Goal: Information Seeking & Learning: Learn about a topic

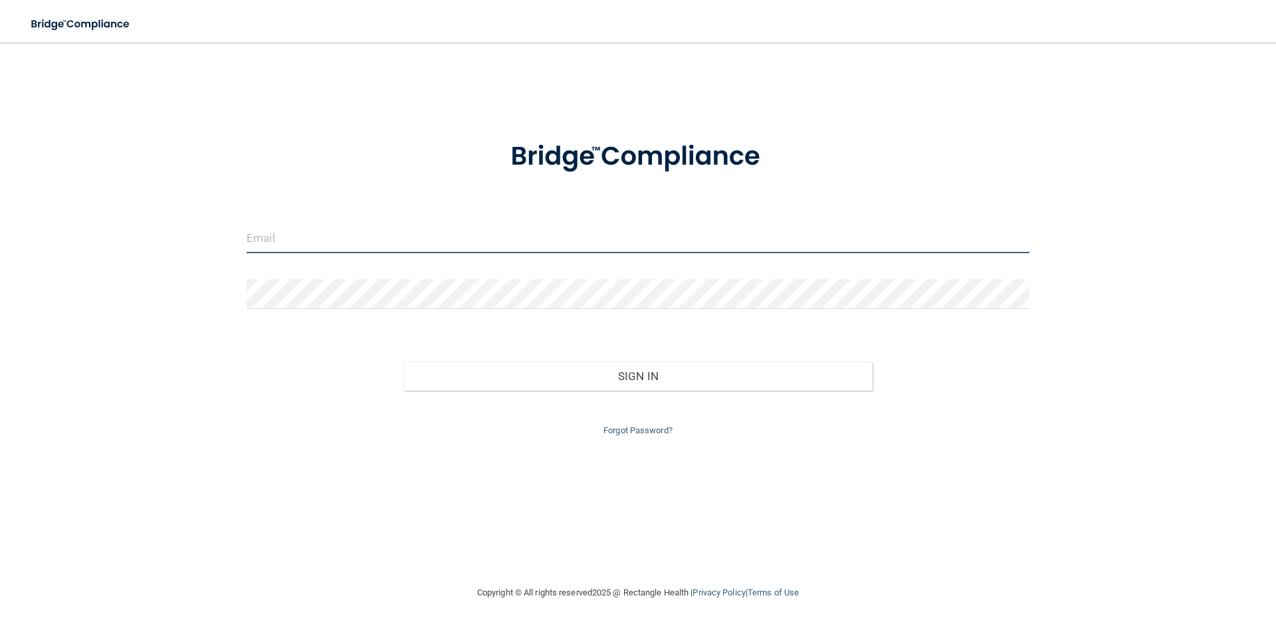
click at [304, 227] on input "email" at bounding box center [637, 238] width 783 height 30
type input "[EMAIL_ADDRESS][DOMAIN_NAME]"
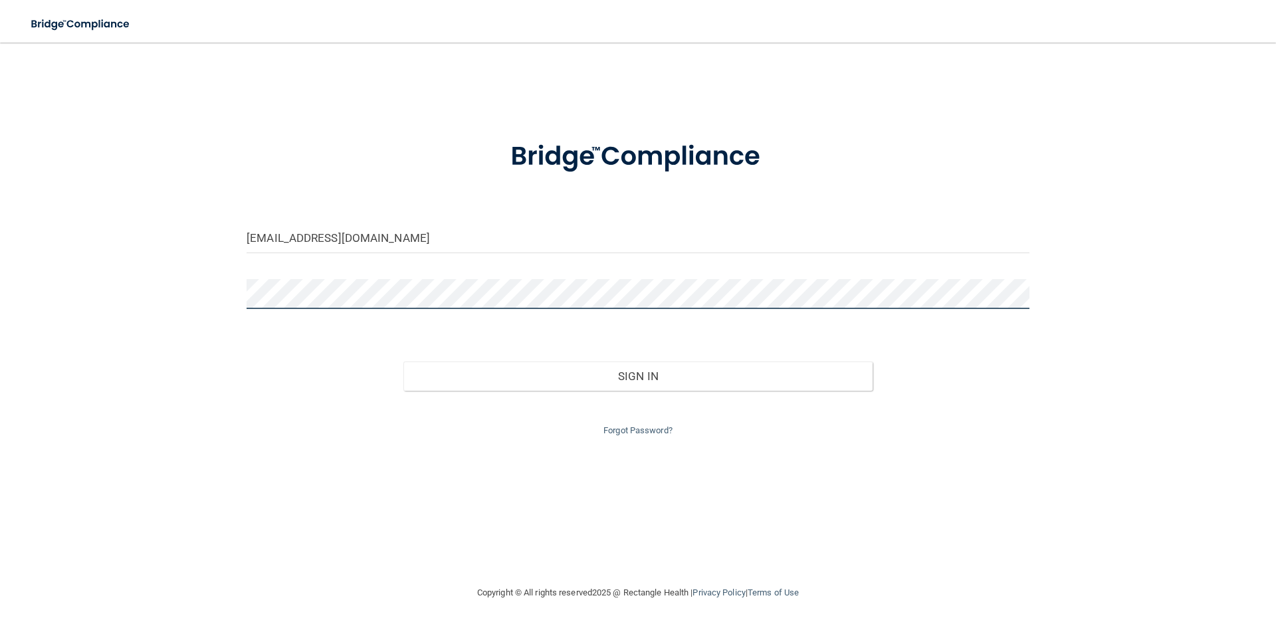
click at [403, 361] on button "Sign In" at bounding box center [638, 375] width 470 height 29
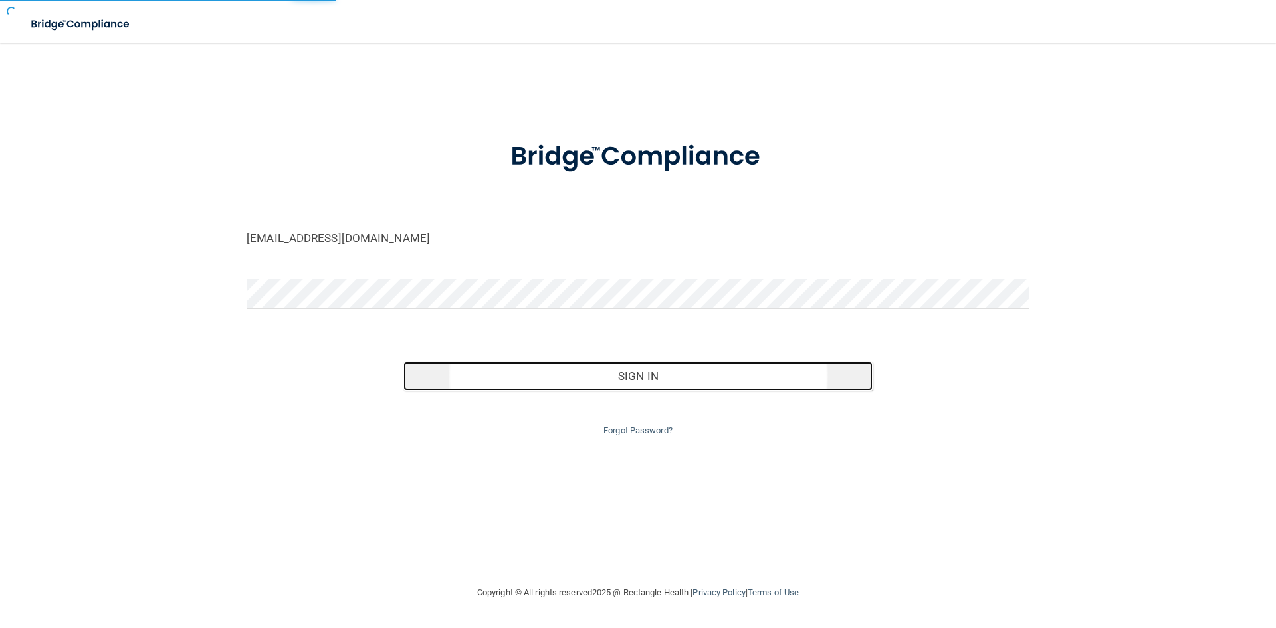
click at [587, 378] on button "Sign In" at bounding box center [638, 375] width 470 height 29
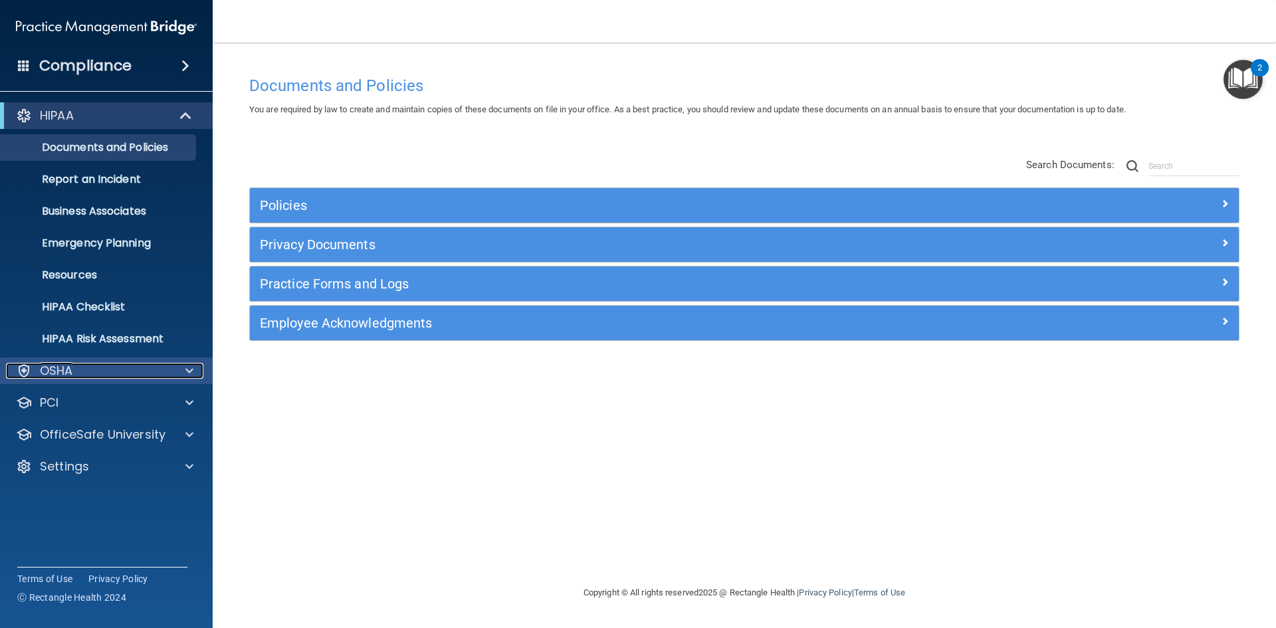
click at [114, 369] on div "OSHA" at bounding box center [88, 371] width 165 height 16
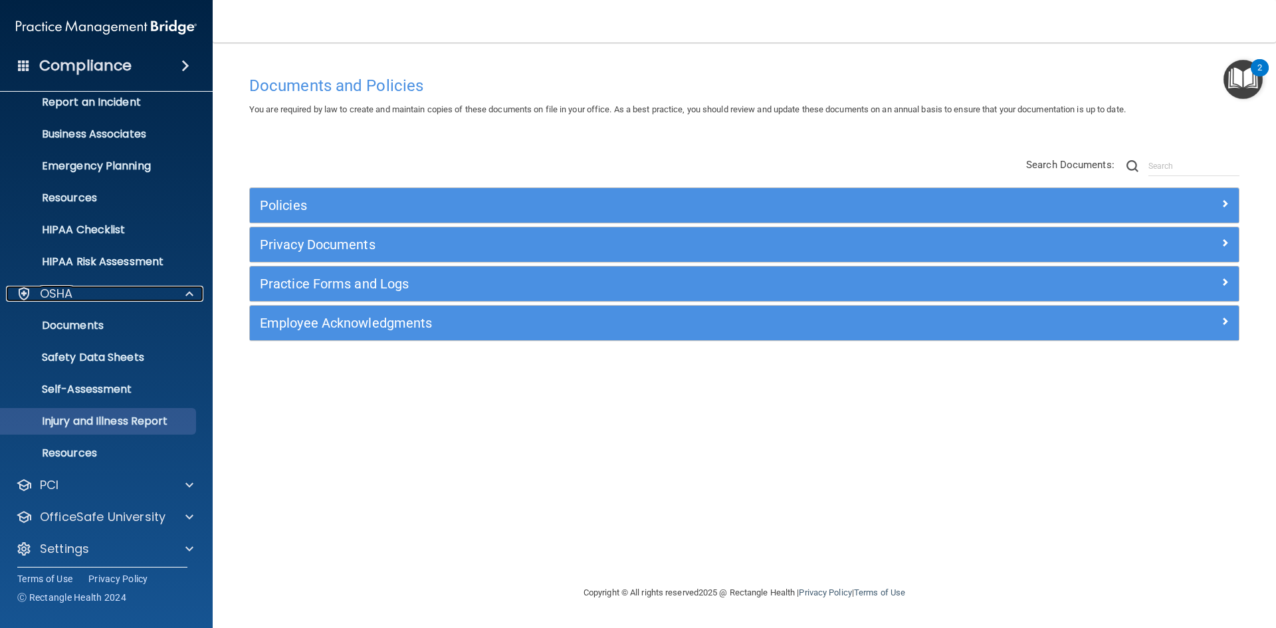
scroll to position [83, 0]
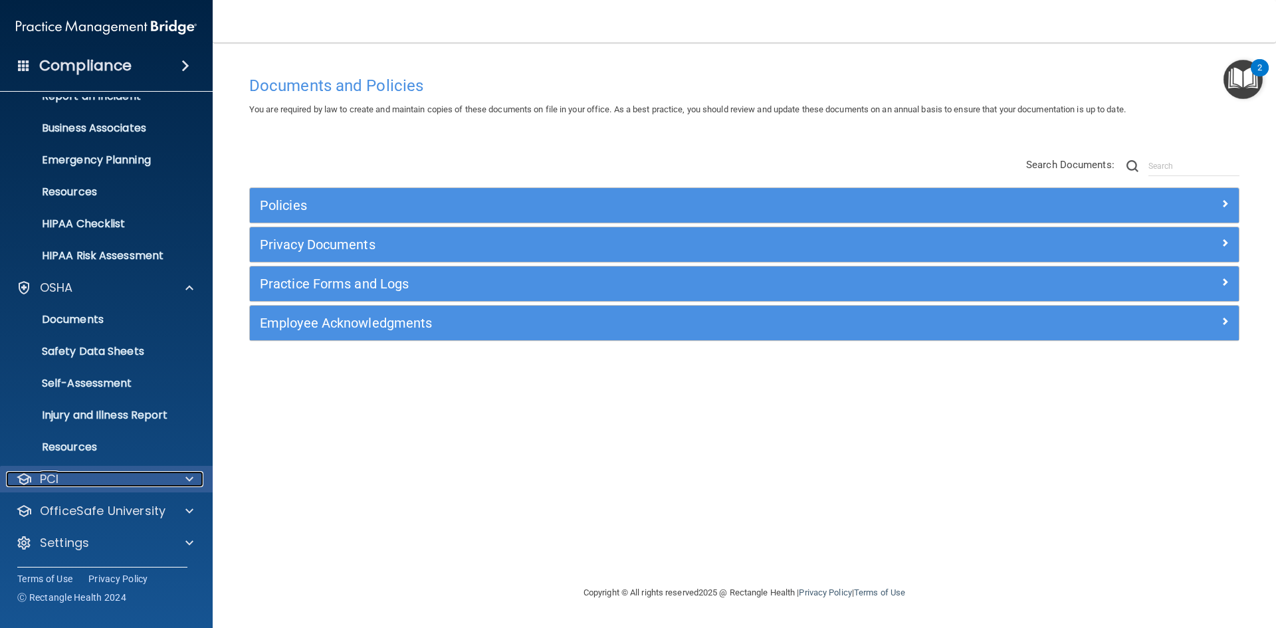
click at [109, 481] on div "PCI" at bounding box center [88, 479] width 165 height 16
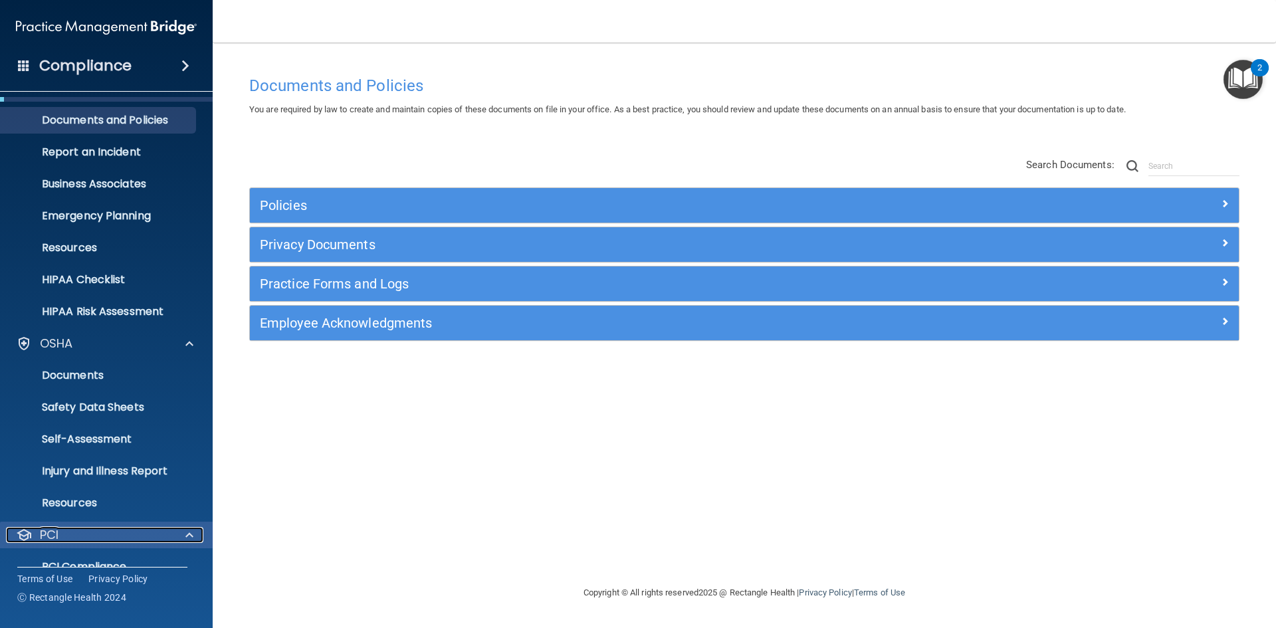
scroll to position [0, 0]
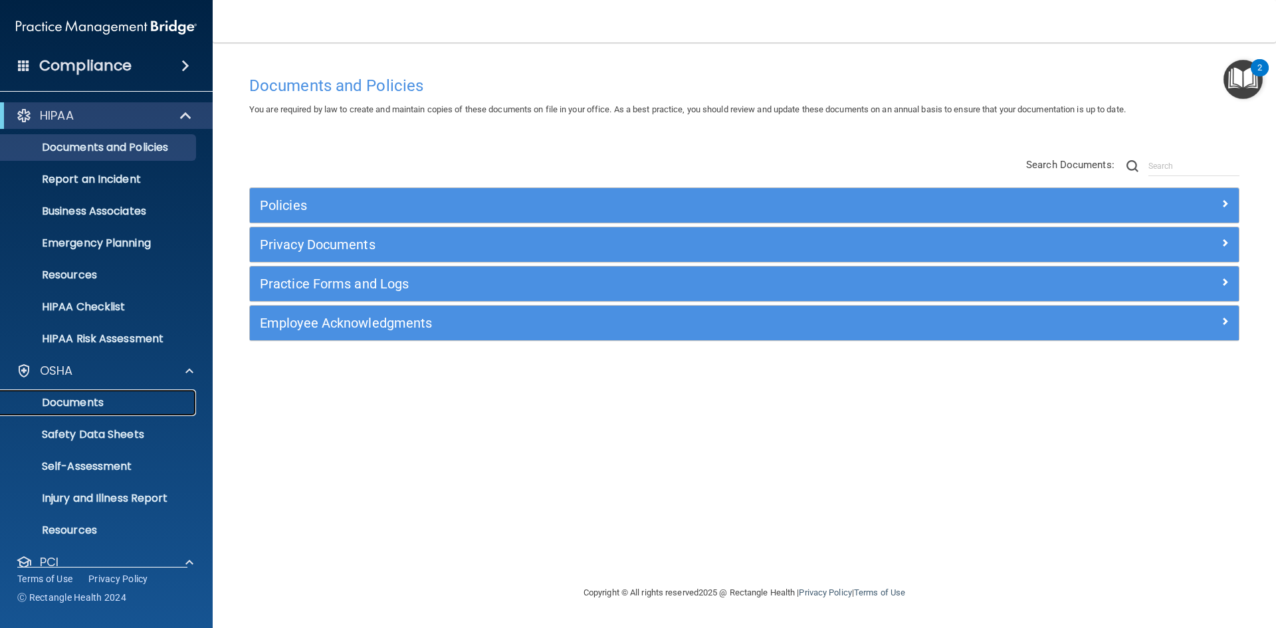
click at [101, 403] on p "Documents" at bounding box center [99, 402] width 181 height 13
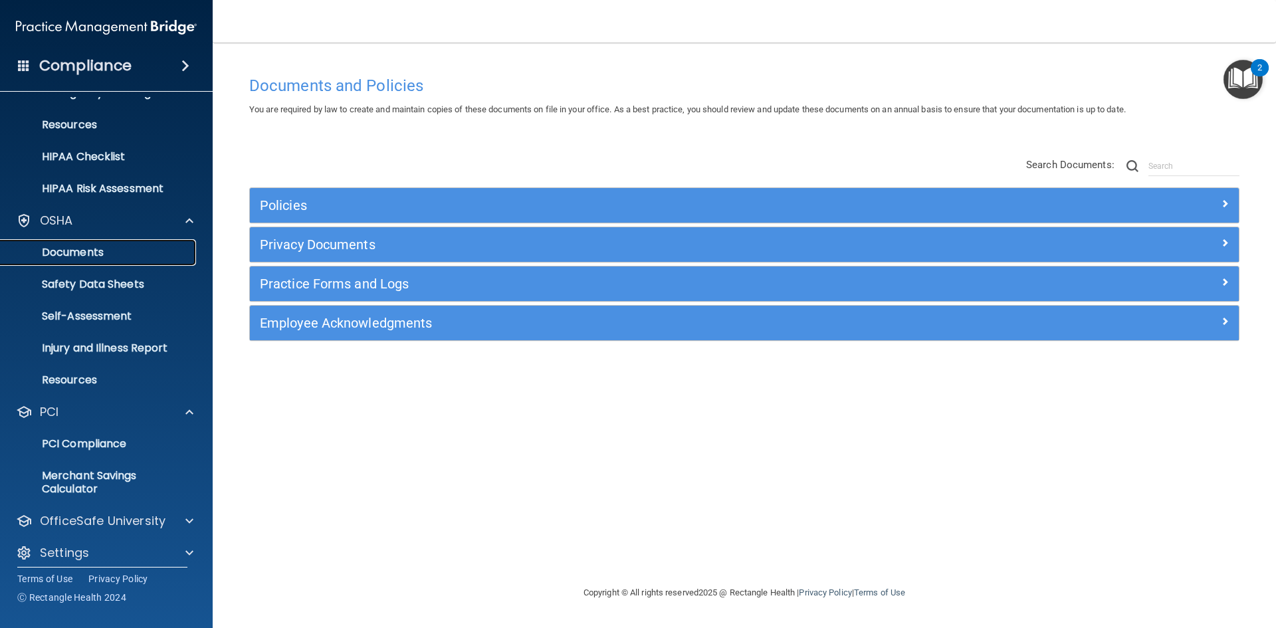
scroll to position [160, 0]
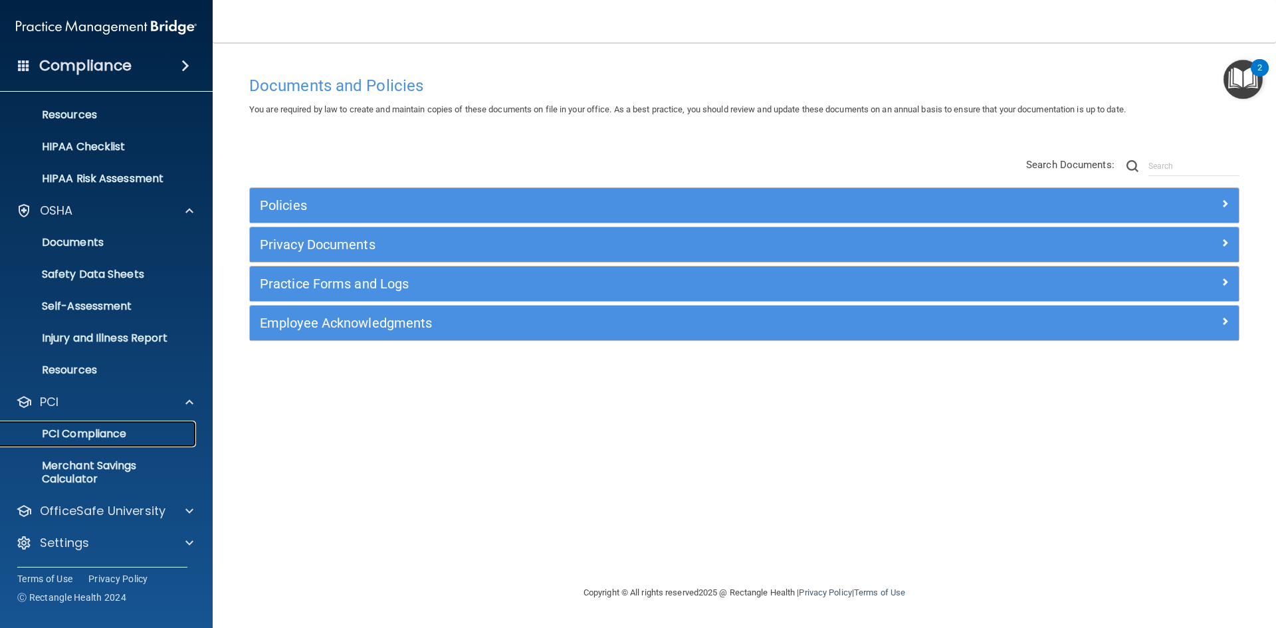
click at [104, 433] on p "PCI Compliance" at bounding box center [99, 433] width 181 height 13
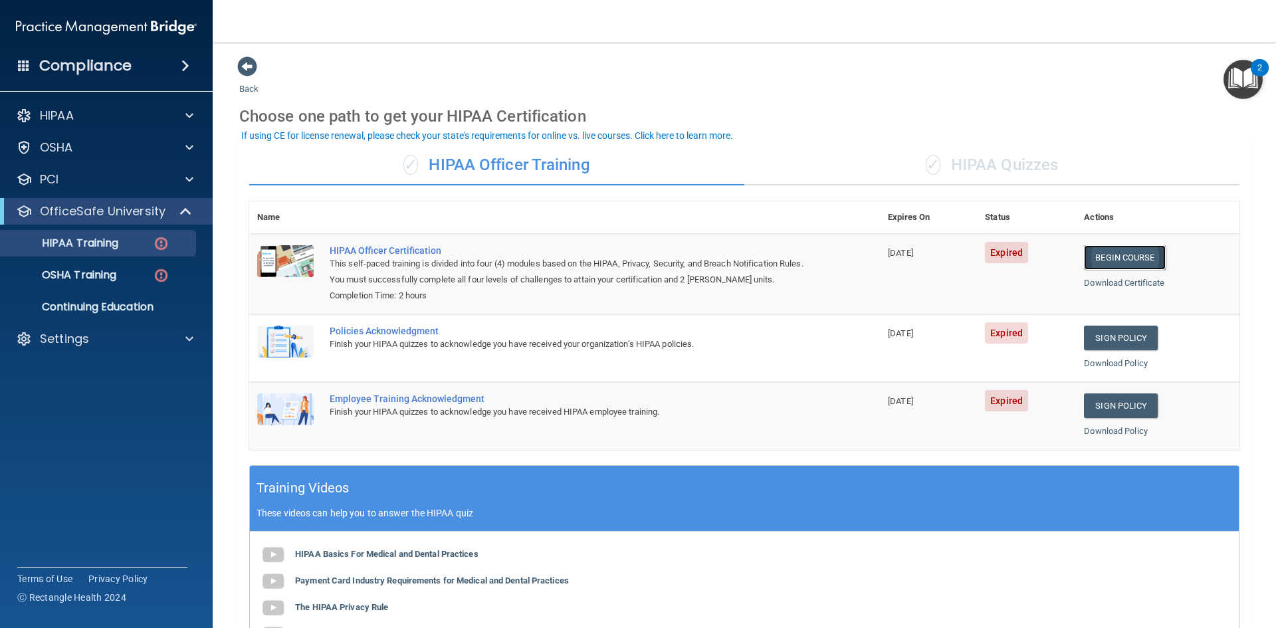
click at [1104, 252] on link "Begin Course" at bounding box center [1124, 257] width 81 height 25
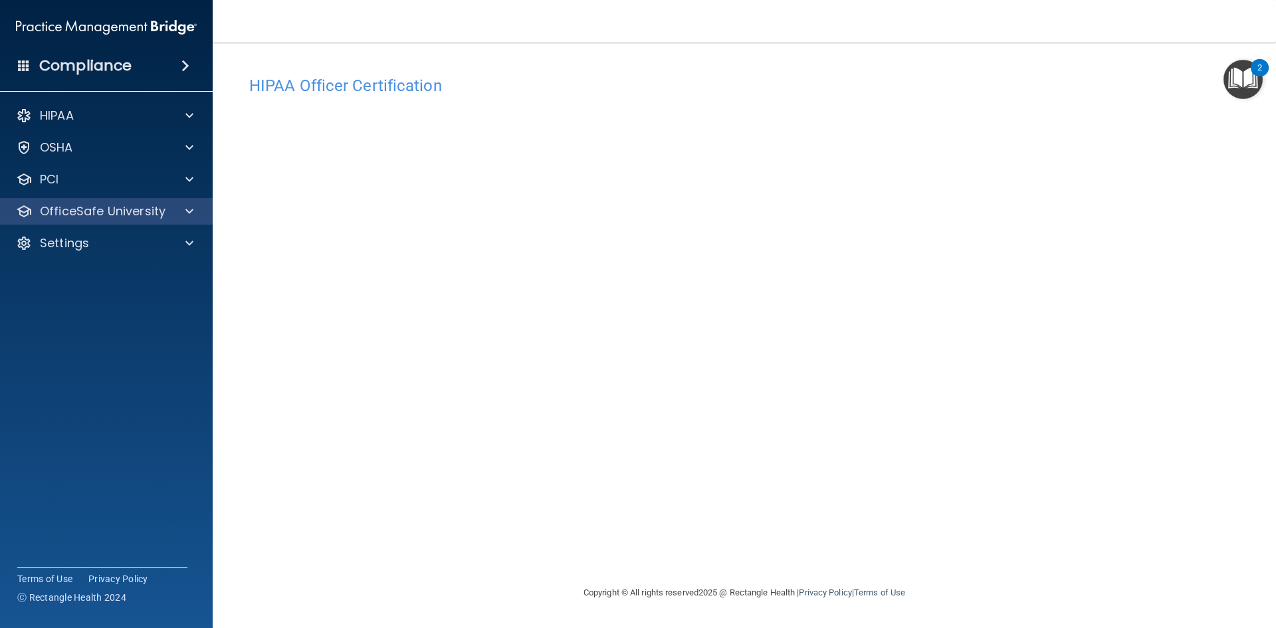
click at [177, 221] on div "OfficeSafe University" at bounding box center [106, 211] width 213 height 27
click at [186, 210] on span at bounding box center [189, 211] width 8 height 16
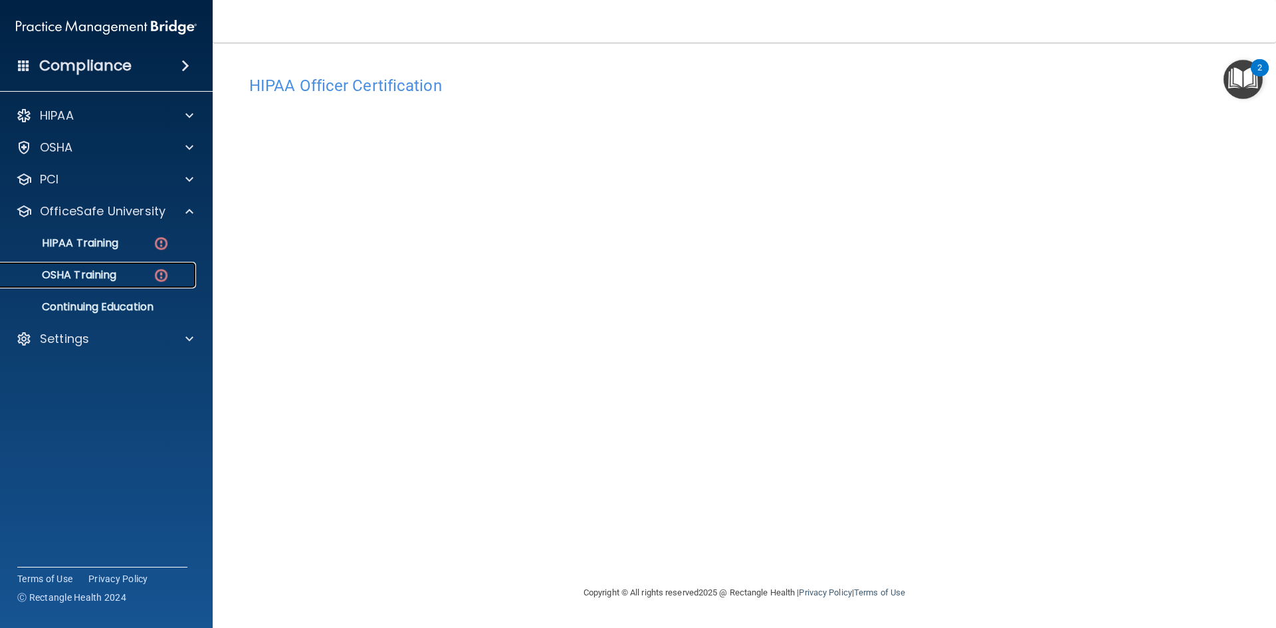
click at [119, 272] on div "OSHA Training" at bounding box center [99, 274] width 181 height 13
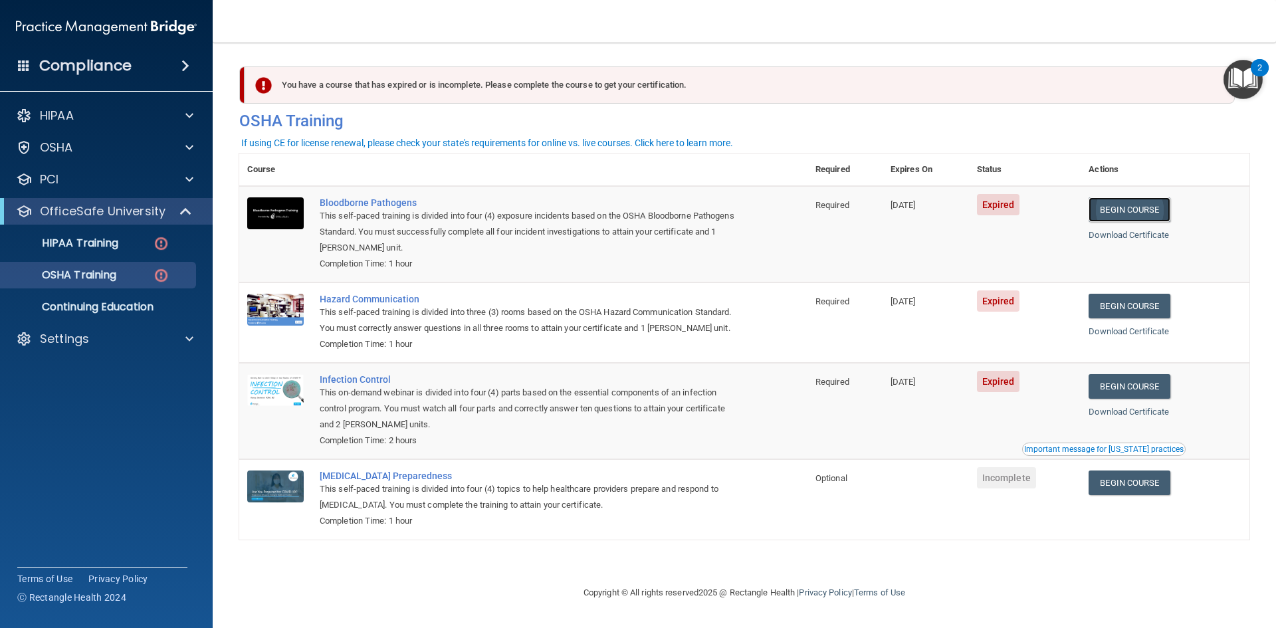
click at [1117, 215] on link "Begin Course" at bounding box center [1128, 209] width 81 height 25
